Goal: Communication & Community: Answer question/provide support

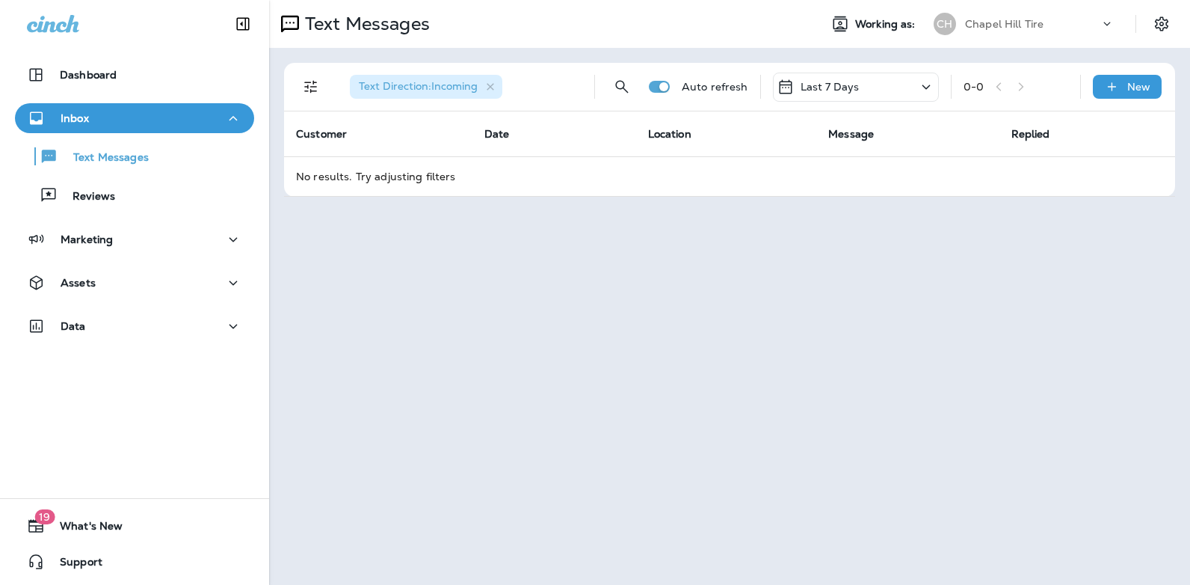
click at [926, 82] on icon at bounding box center [926, 87] width 18 height 19
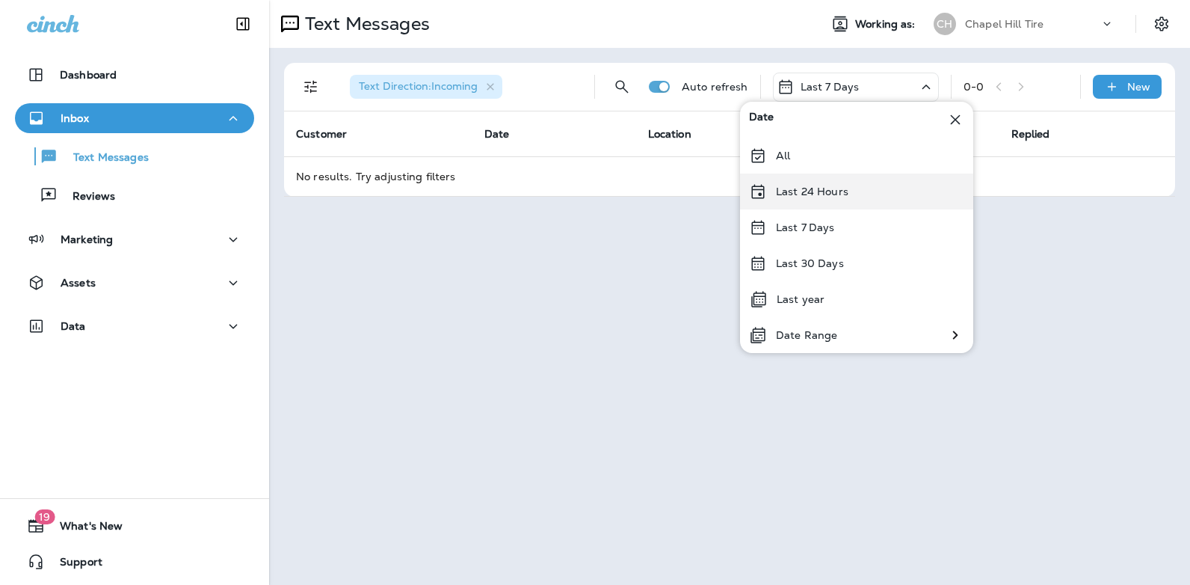
click at [880, 195] on div "Last 24 Hours" at bounding box center [856, 191] width 233 height 36
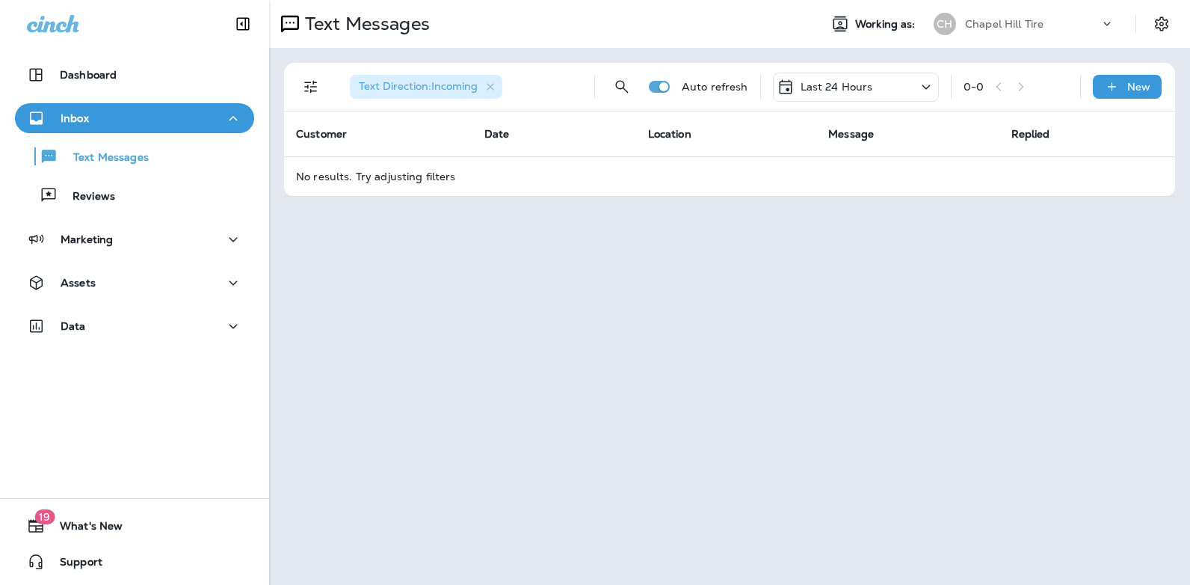
click at [932, 83] on icon at bounding box center [926, 87] width 18 height 19
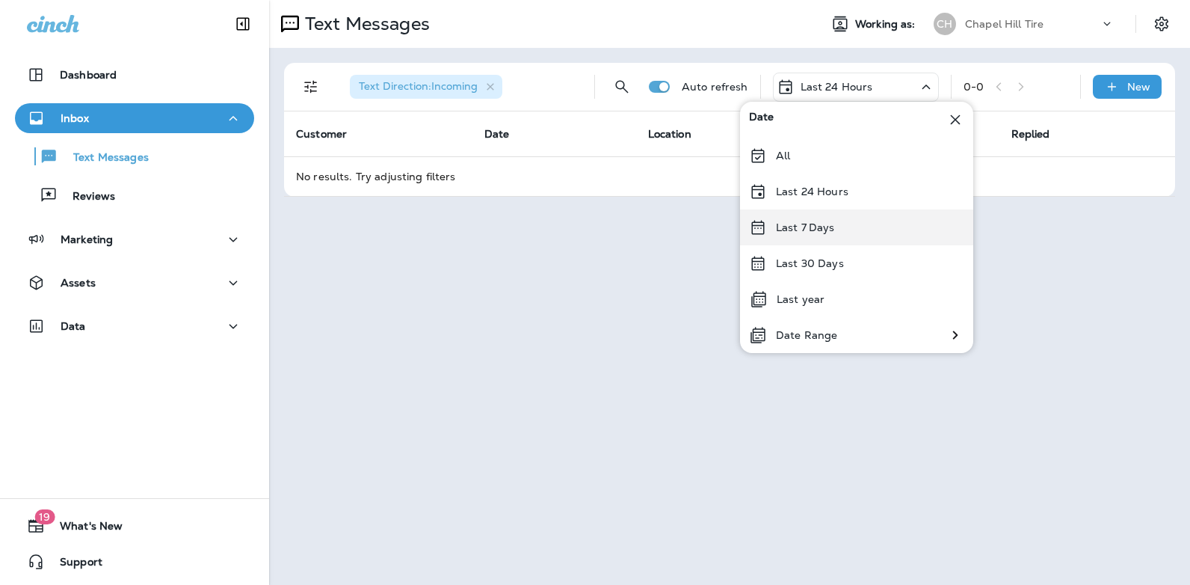
click at [839, 228] on div "Last 7 Days" at bounding box center [856, 227] width 233 height 36
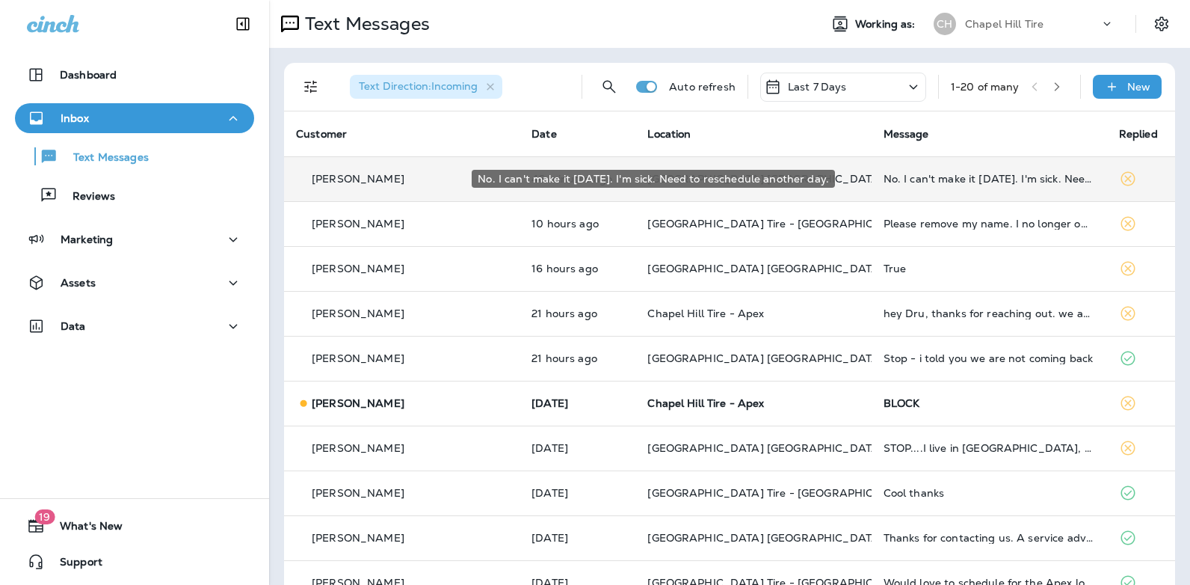
click at [904, 181] on div "No. I can't make it [DATE]. I'm sick. Need to reschedule another day." at bounding box center [990, 179] width 212 height 12
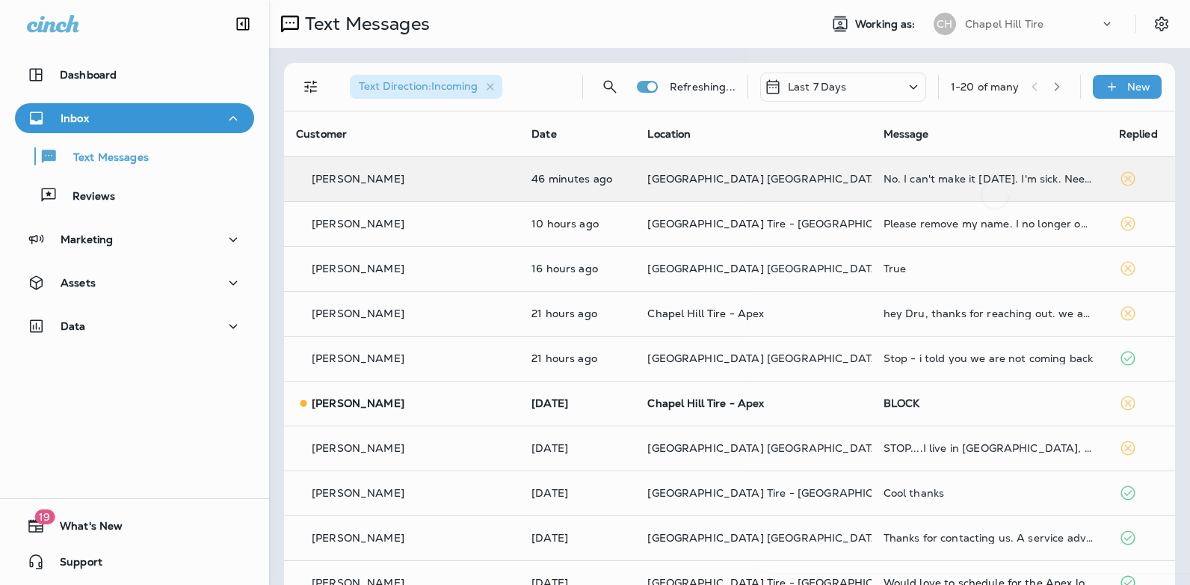
click at [904, 181] on div at bounding box center [994, 111] width 493 height 198
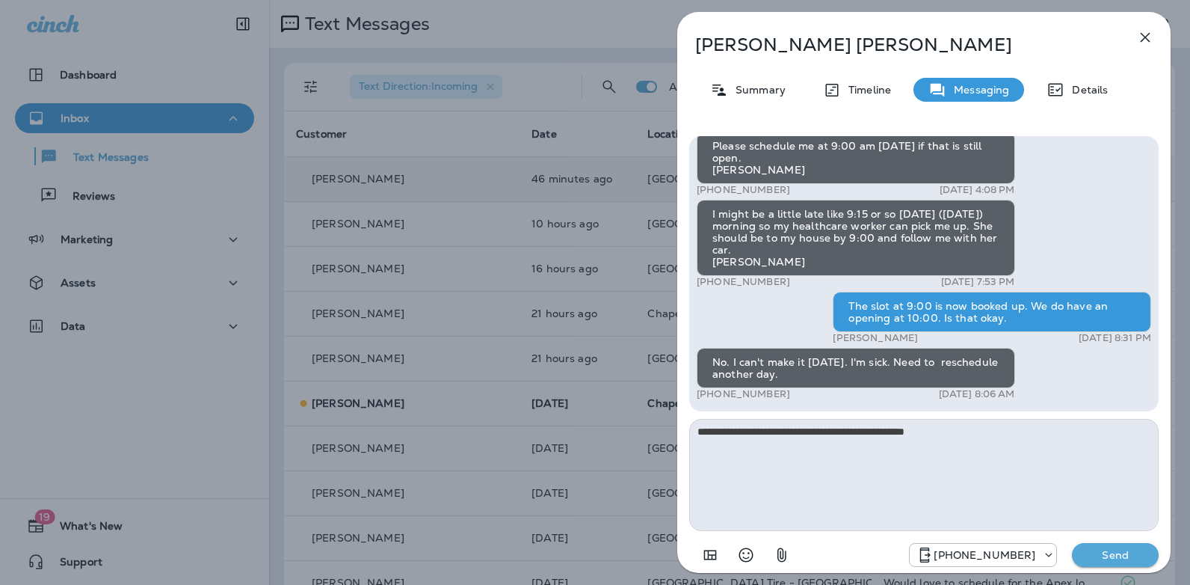
type textarea "**********"
click at [1130, 564] on button "Send" at bounding box center [1115, 555] width 87 height 24
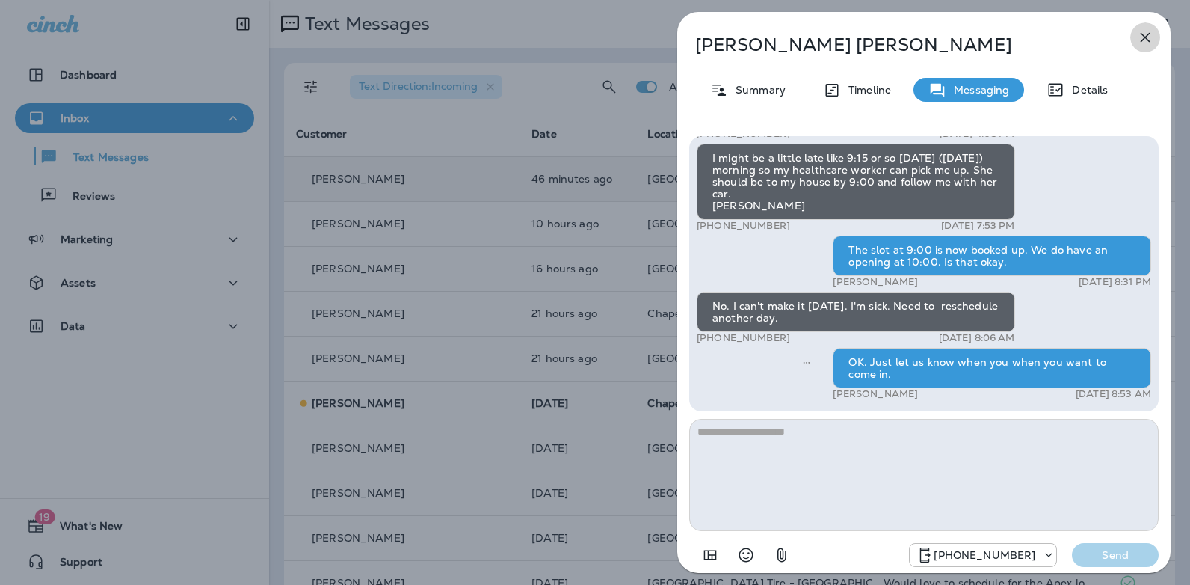
click at [1144, 38] on icon "button" at bounding box center [1146, 38] width 10 height 10
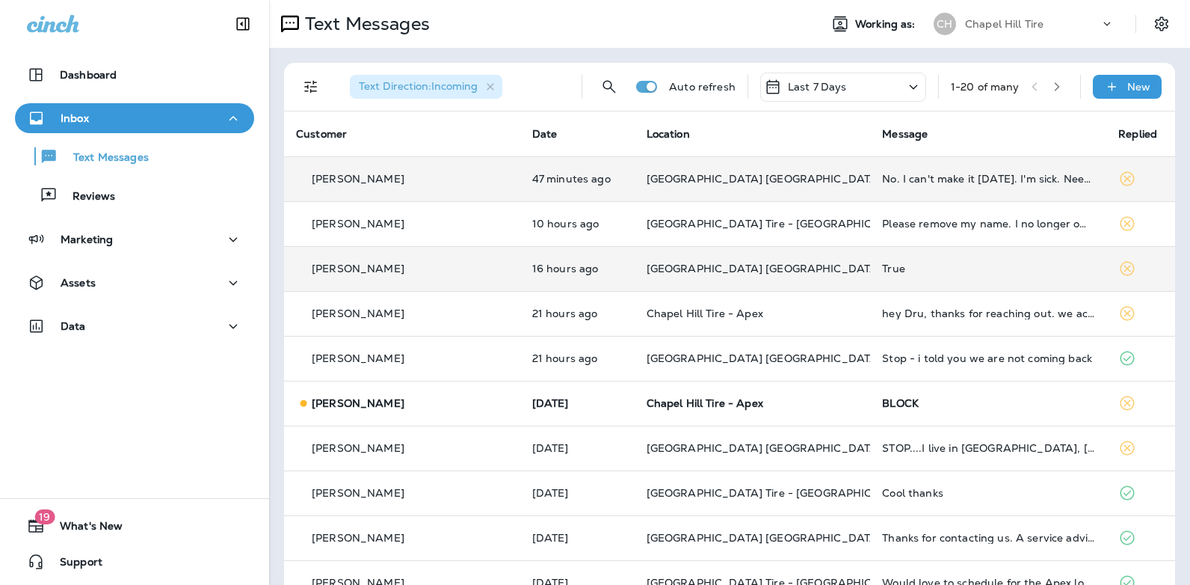
click at [882, 265] on div "True" at bounding box center [988, 268] width 212 height 12
click at [850, 265] on div at bounding box center [995, 292] width 493 height 561
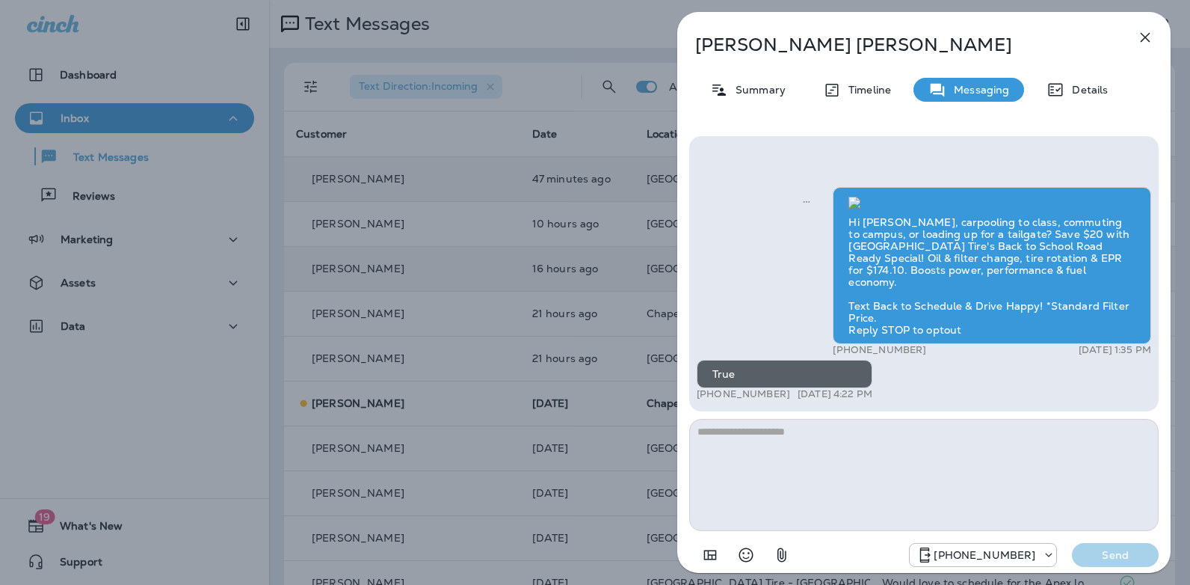
click at [1146, 39] on icon "button" at bounding box center [1146, 38] width 10 height 10
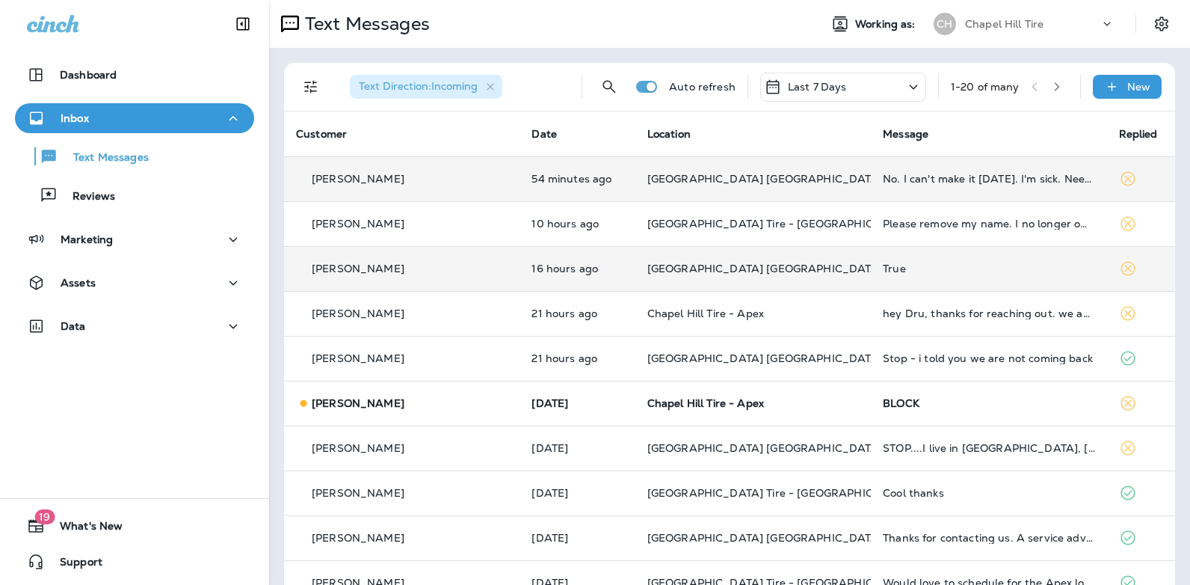
click at [904, 86] on icon at bounding box center [913, 87] width 18 height 19
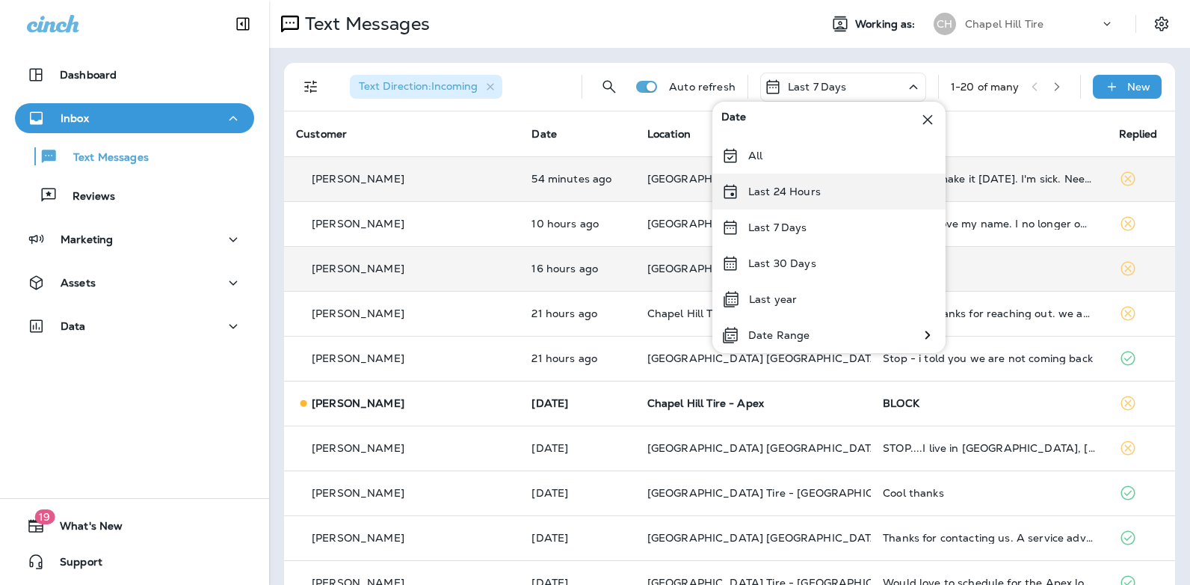
click at [836, 184] on div "Last 24 Hours" at bounding box center [828, 191] width 233 height 36
